Goal: Information Seeking & Learning: Find specific fact

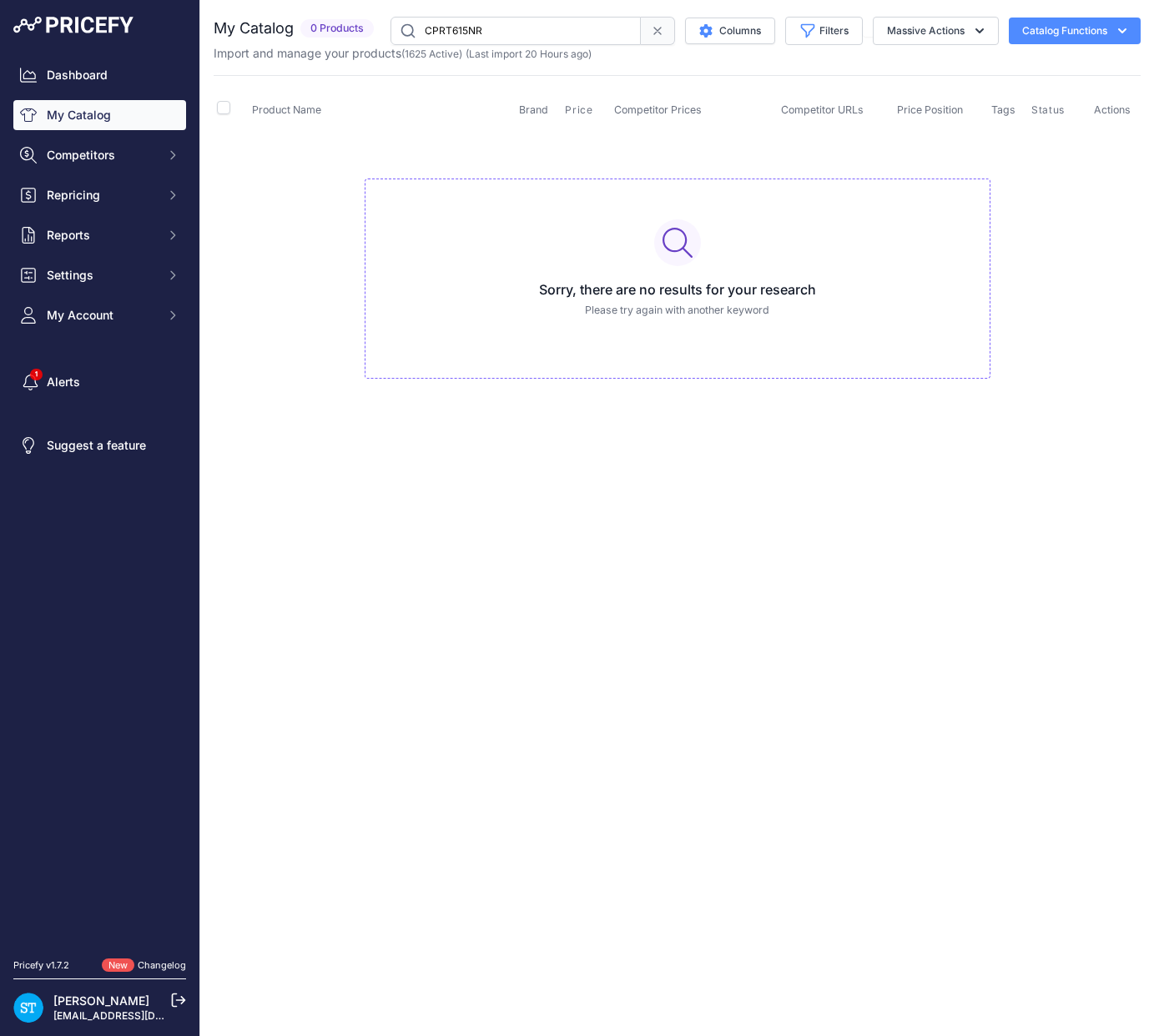
click at [475, 28] on input "CPRT615NR" at bounding box center [515, 31] width 250 height 28
paste input "MAS126G2ENET"
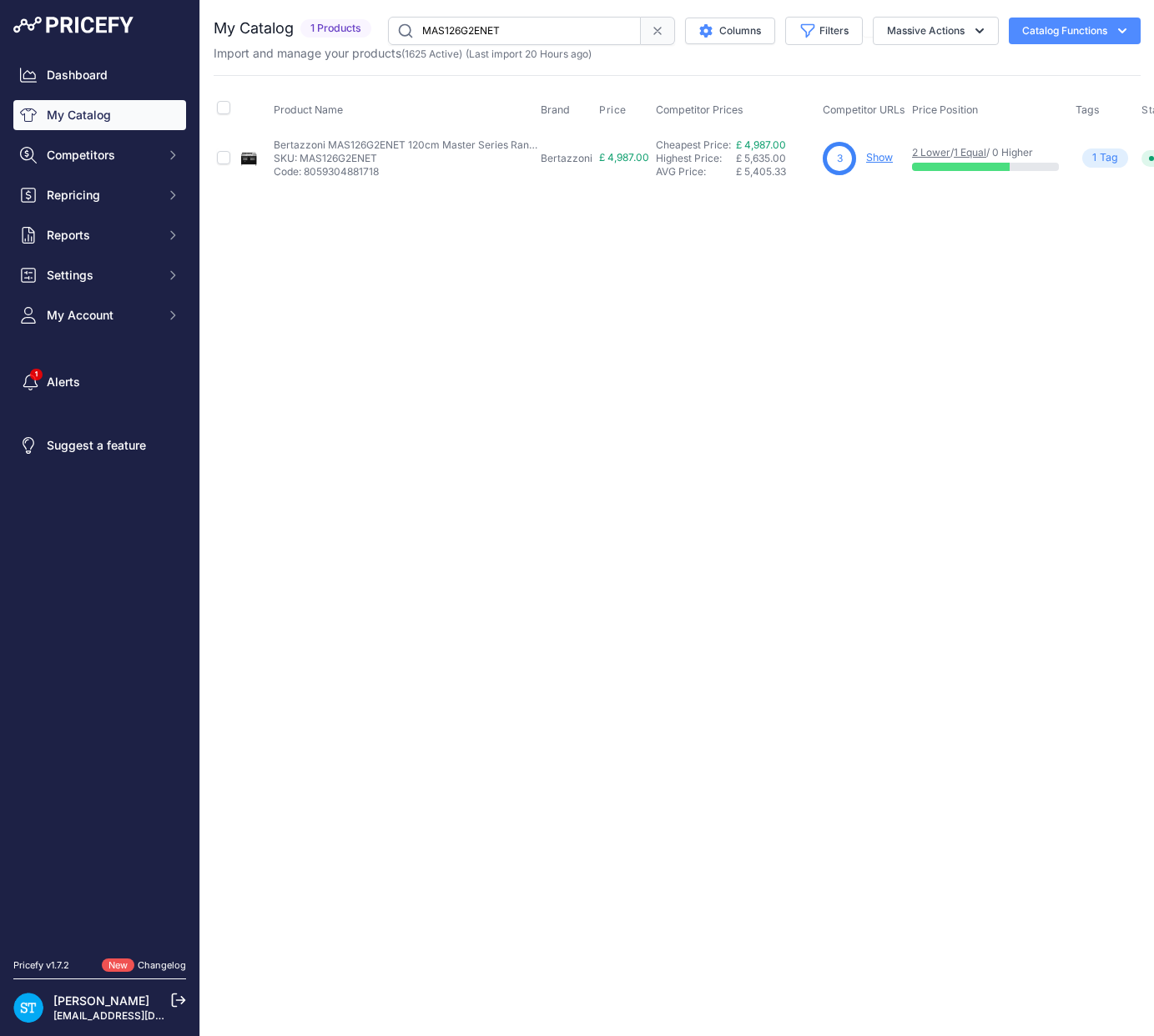
click at [875, 155] on link "Show" at bounding box center [879, 157] width 27 height 12
click at [480, 34] on input "MAS126G2ENET" at bounding box center [514, 31] width 253 height 28
paste input "HER125I"
type input "HER125I2ENET"
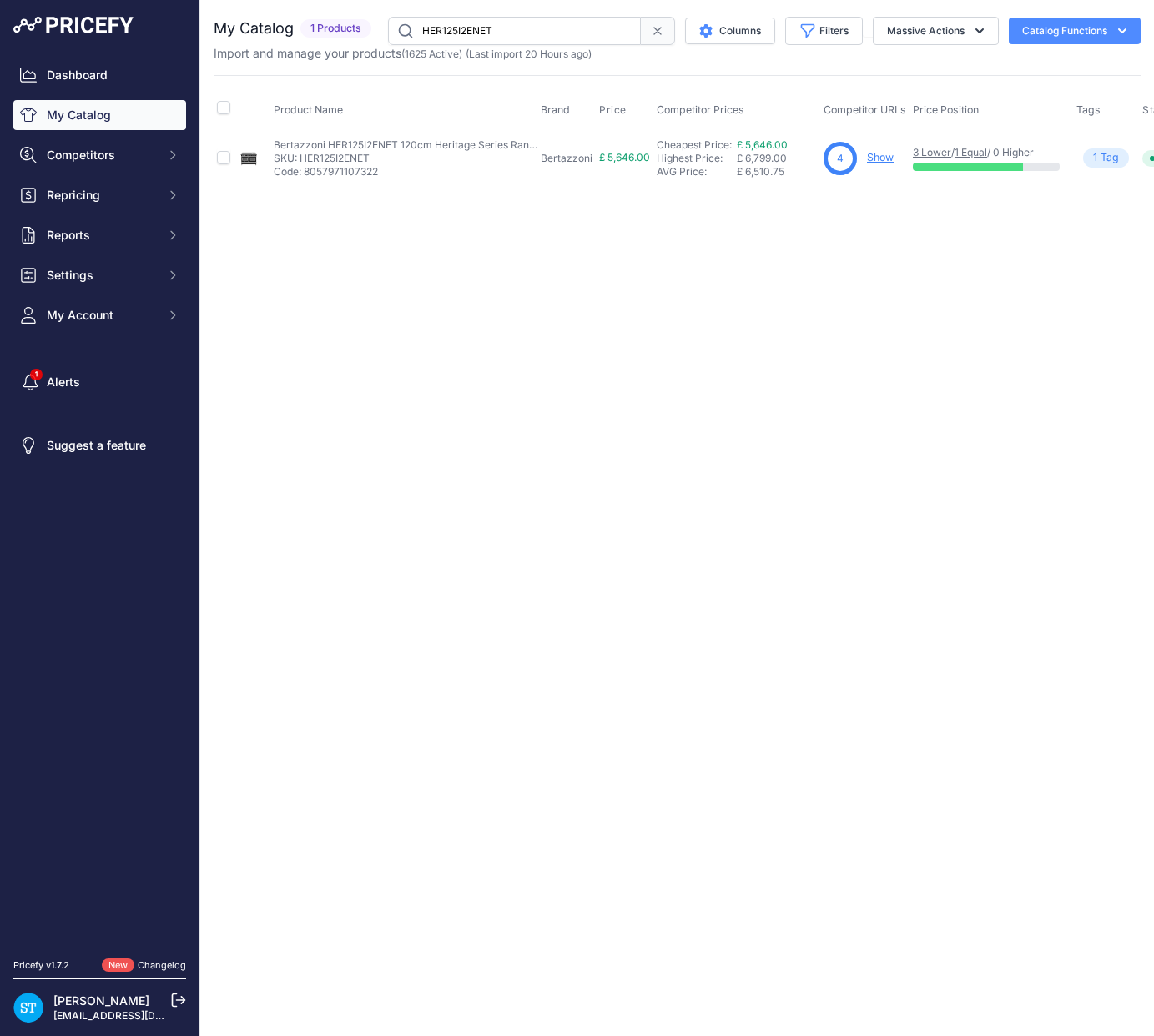
click at [824, 216] on div "Close You are not connected to the internet." at bounding box center [677, 518] width 953 height 1036
click at [876, 157] on link "Show" at bounding box center [880, 157] width 27 height 12
click at [881, 155] on link "Show" at bounding box center [880, 157] width 27 height 12
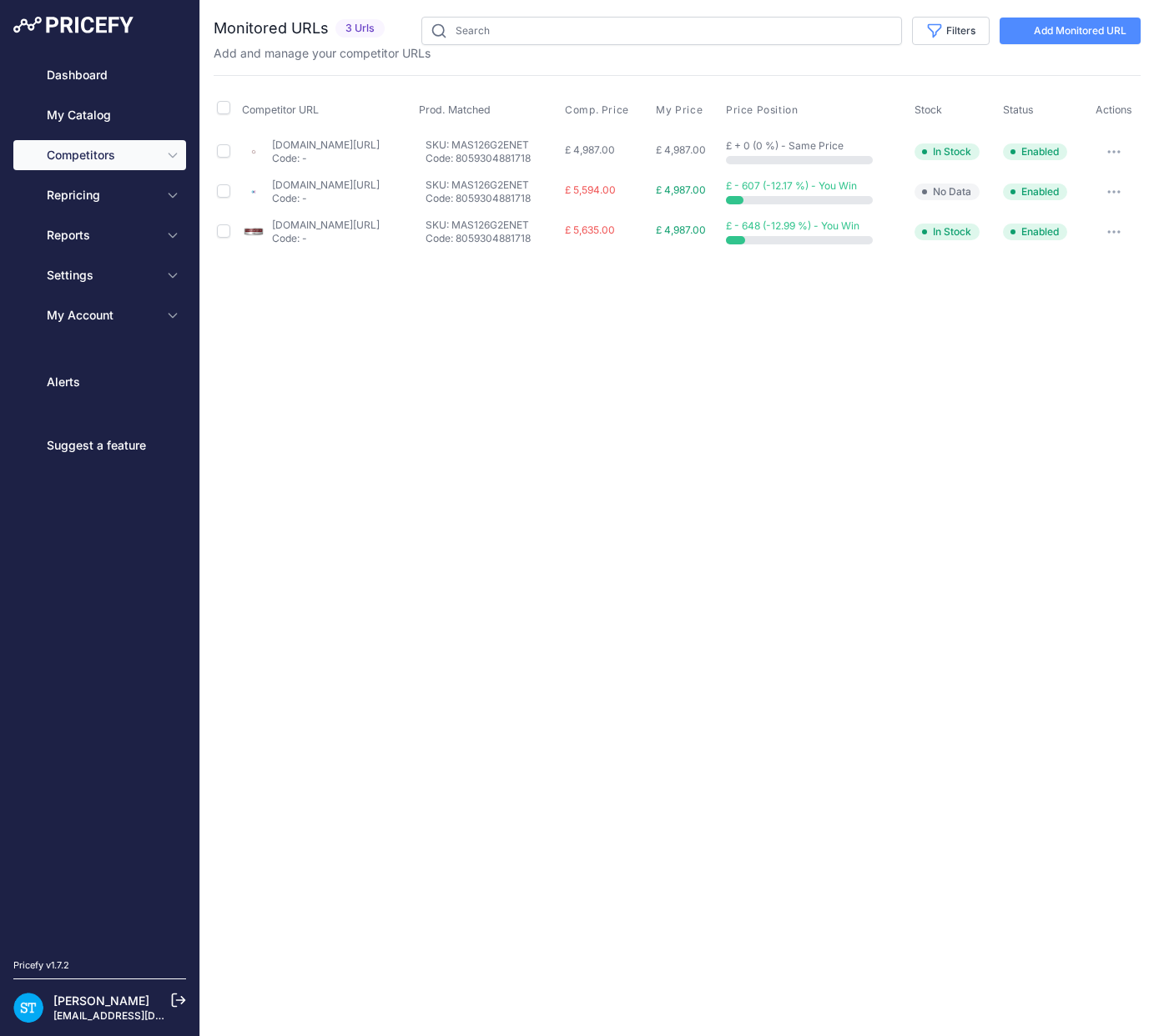
click at [636, 106] on tr "Competitor URL Prod. Matched Comp. Price My Price" at bounding box center [677, 110] width 927 height 42
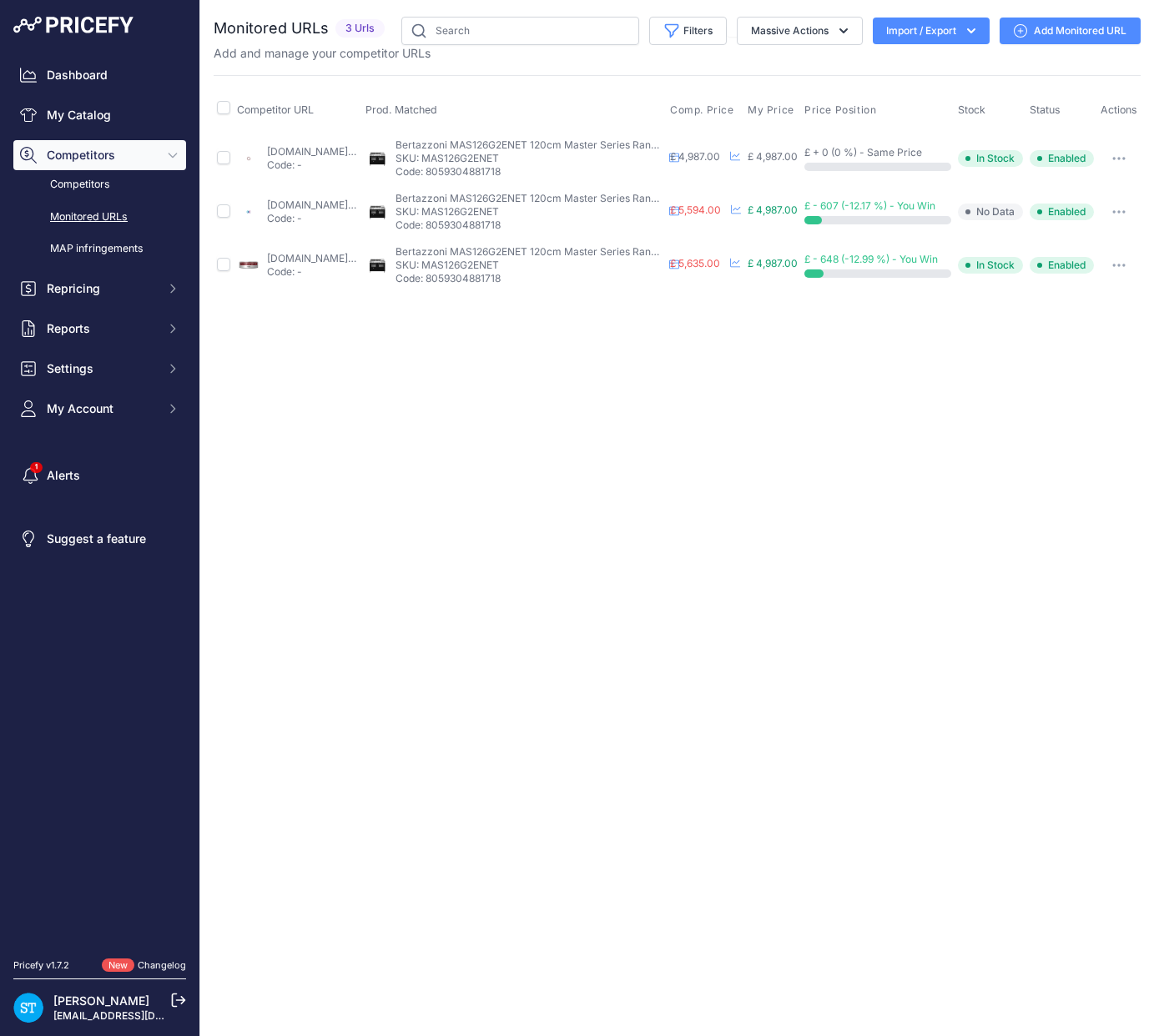
drag, startPoint x: 905, startPoint y: 355, endPoint x: 884, endPoint y: 349, distance: 21.8
click at [904, 354] on div "Close You are not connected to the internet." at bounding box center [677, 518] width 953 height 1036
click at [316, 150] on link "appliancecentre.co.uk/p/bertazzoni-mas126g2enet-masters-series-120cm-black-6-bu…" at bounding box center [321, 151] width 108 height 12
click at [807, 382] on div "Close You are not connected to the internet." at bounding box center [677, 518] width 953 height 1036
click at [307, 199] on link "appliancecity.co.uk/cooking/range-cookers/dual-fuel-range-cookers/bertazzoni-ma…" at bounding box center [321, 205] width 108 height 12
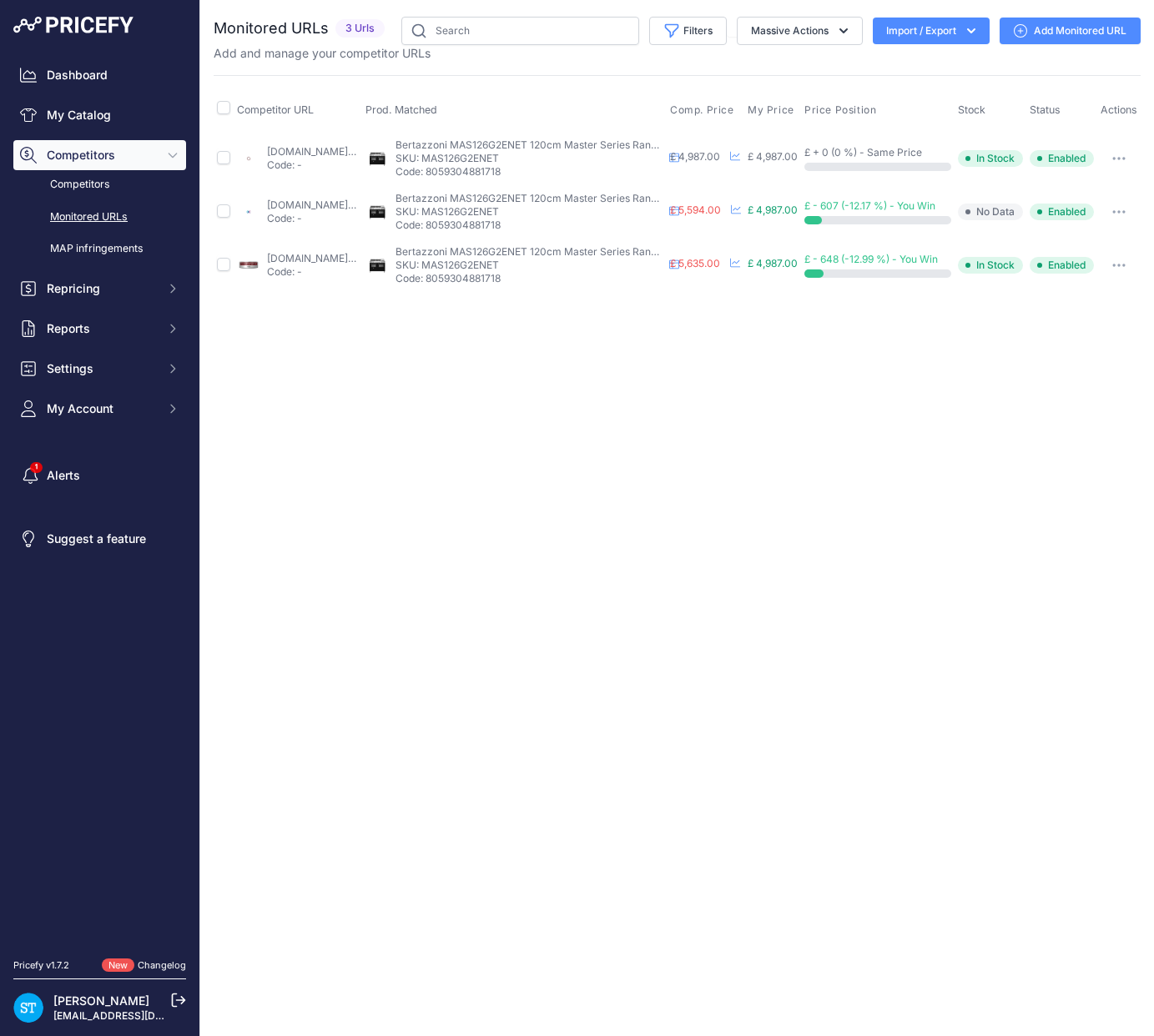
click at [294, 260] on link "rangecookers.co.uk/products/bertazzoni-master-120,7139/?prirule_jdsnikfkfjsd=95…" at bounding box center [321, 258] width 108 height 12
click at [307, 203] on link "appliancecity.co.uk/cooking/range-cookers/dual-fuel-range-cookers/bertazzoni-ma…" at bounding box center [321, 205] width 108 height 12
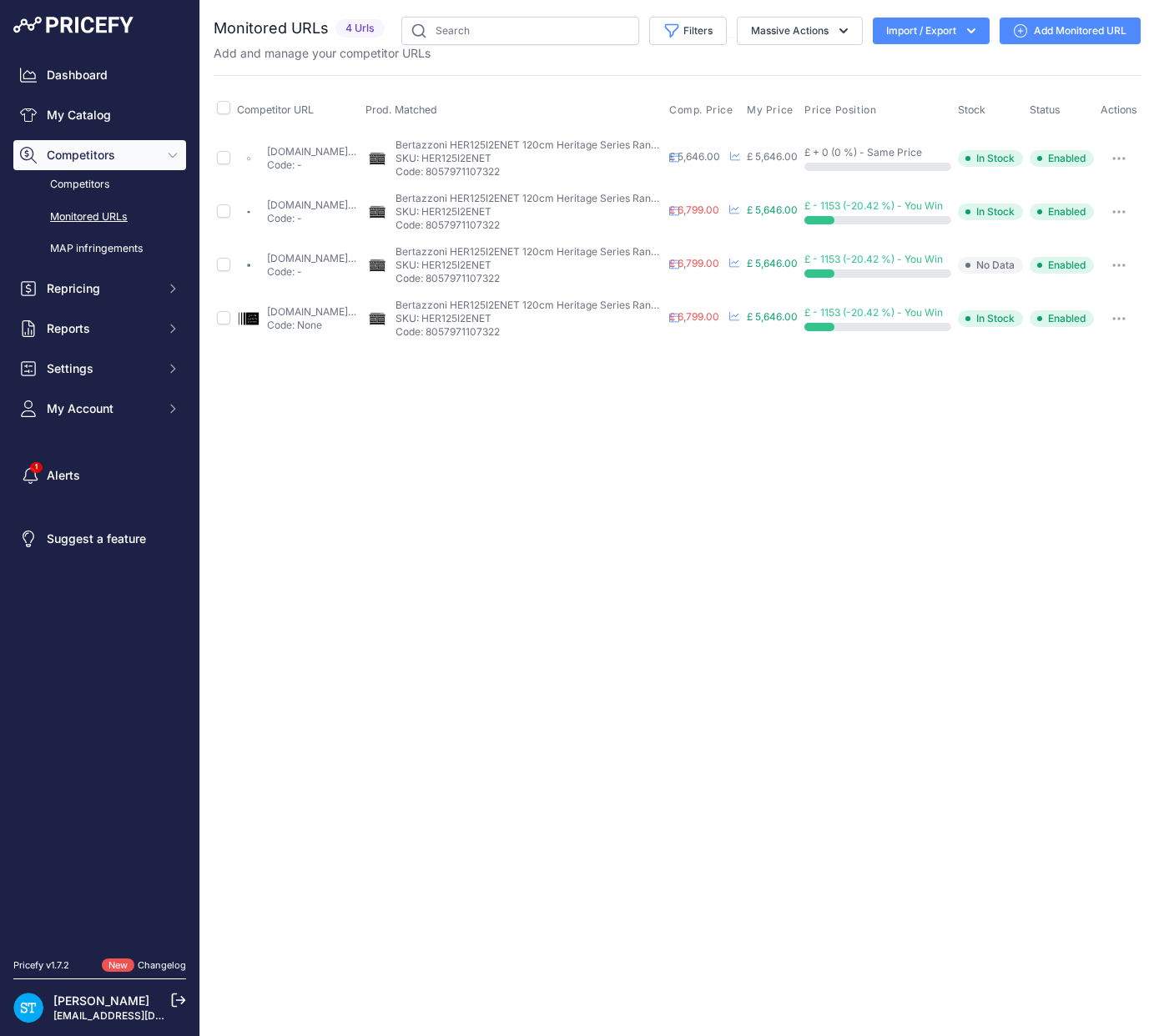
click at [581, 83] on div "Competitor URL Prod. Matched Comp. Price My Price" at bounding box center [677, 210] width 927 height 270
click at [324, 150] on link "appliancecentre.co.uk/p/bertazzoni-her125i2enet-heritage-series-120cm-matte-bla…" at bounding box center [321, 151] width 108 height 12
click at [748, 439] on div "Close You are not connected to the internet." at bounding box center [677, 518] width 953 height 1036
click at [1064, 27] on link "Add Monitored URL" at bounding box center [1070, 31] width 141 height 26
click at [330, 201] on link "harveynorman.co.uk/products/bertazzoni-120cm-heritage-series-electric-range-coo…" at bounding box center [321, 205] width 108 height 12
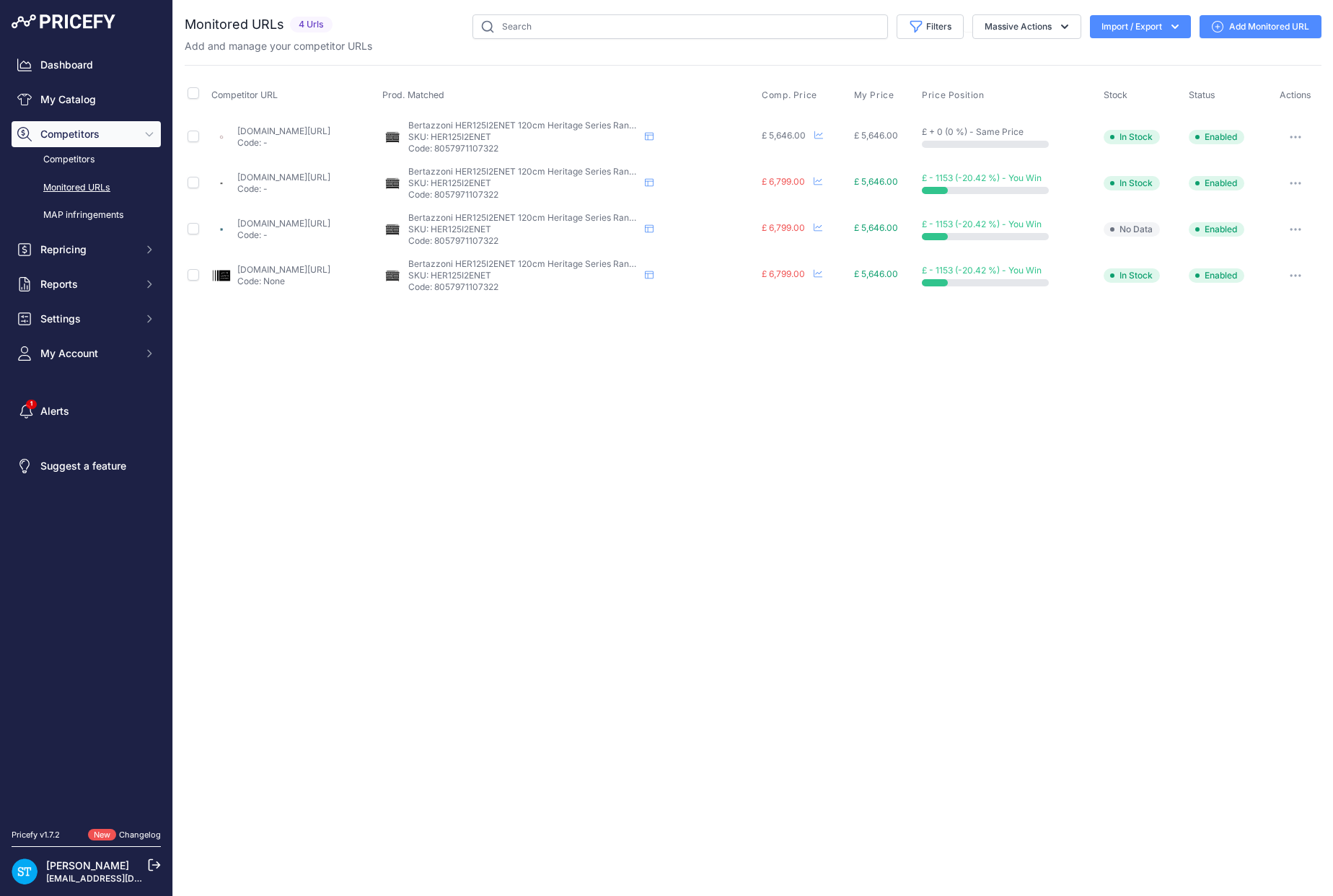
click at [672, 337] on div "Close You are not connected to the internet." at bounding box center [753, 448] width 1160 height 896
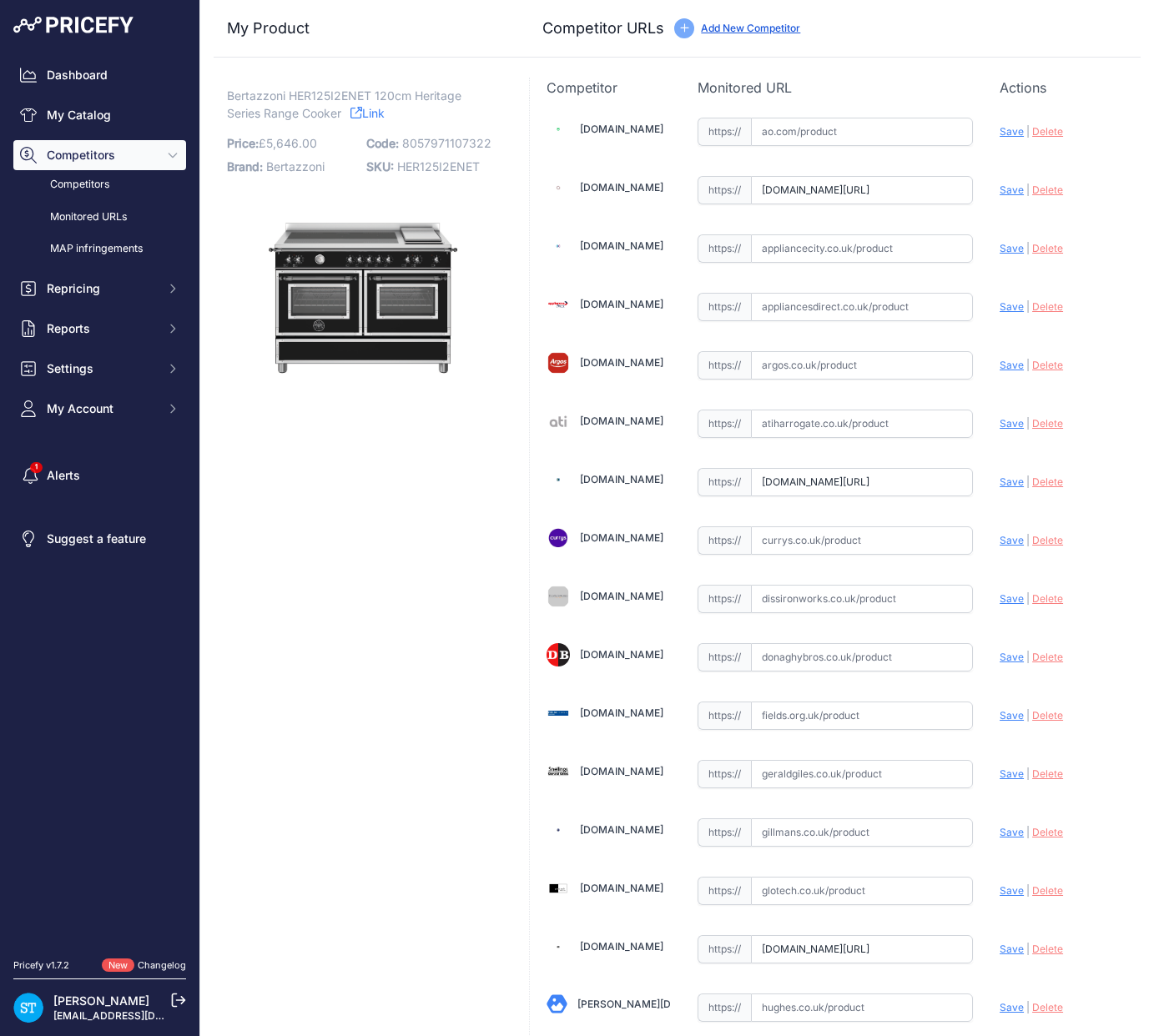
click at [631, 239] on link "[DOMAIN_NAME]" at bounding box center [621, 246] width 83 height 12
